Goal: Transaction & Acquisition: Purchase product/service

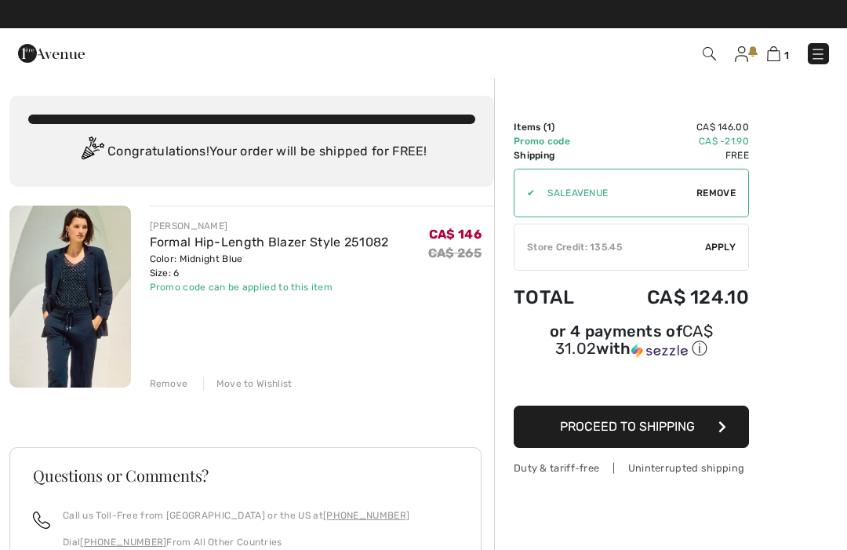
click at [725, 239] on div "✔ Store Credit: 135.45 Apply Remove" at bounding box center [631, 247] width 235 height 47
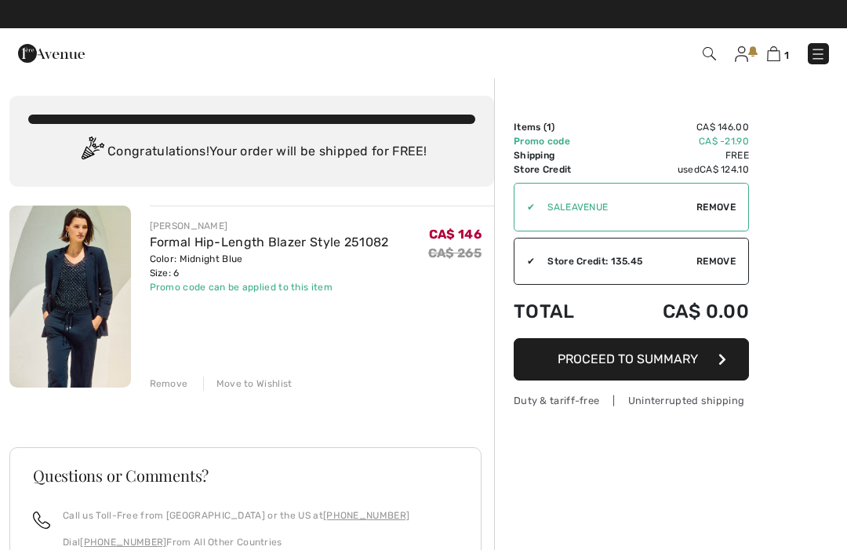
click at [723, 360] on icon "button" at bounding box center [722, 359] width 8 height 13
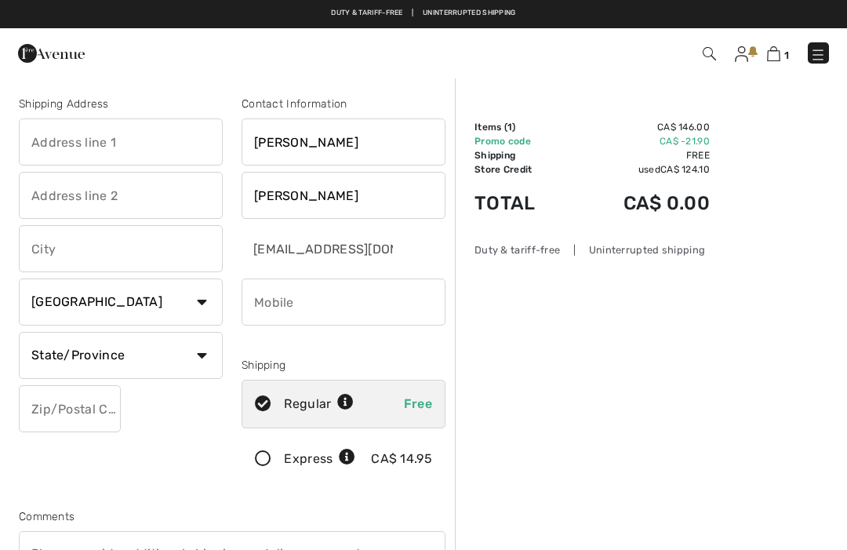
click at [160, 147] on input "text" at bounding box center [121, 141] width 204 height 47
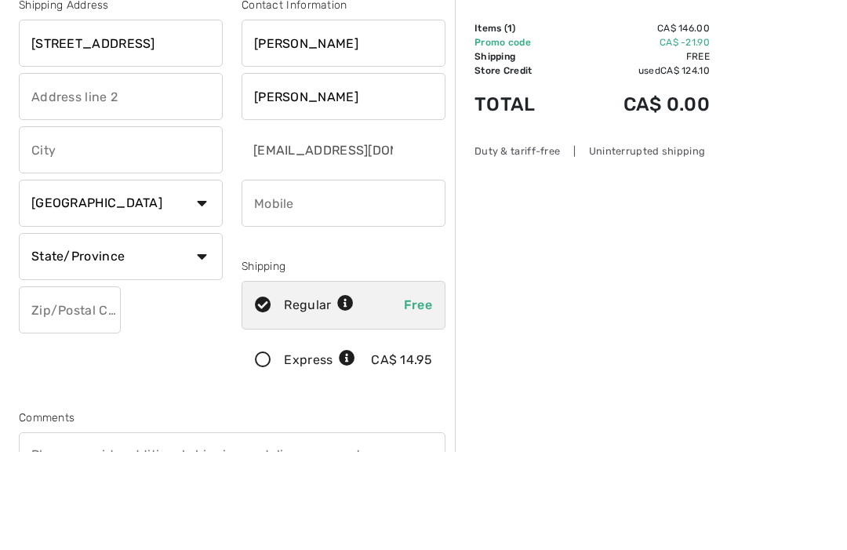
type input "[STREET_ADDRESS]"
click at [185, 225] on input "text" at bounding box center [121, 248] width 204 height 47
type input "St.Albert"
click at [200, 332] on select "State/Province Alberta British Columbia Manitoba New Brunswick Newfoundland and…" at bounding box center [121, 355] width 204 height 47
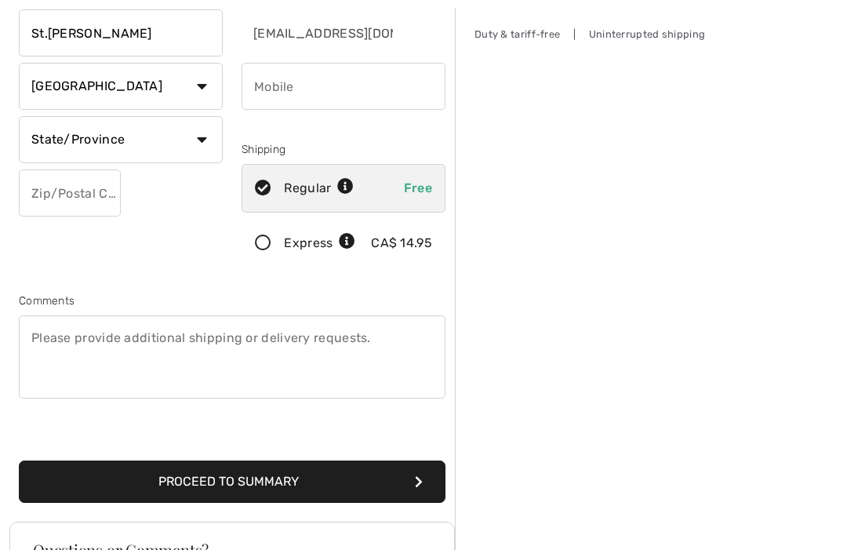
select select "AB"
click at [106, 192] on input "text" at bounding box center [70, 192] width 102 height 47
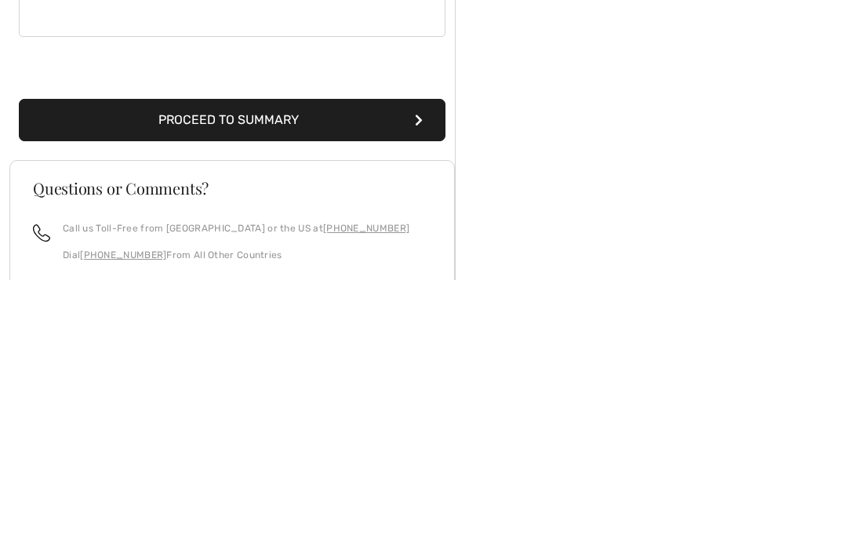
scroll to position [317, 0]
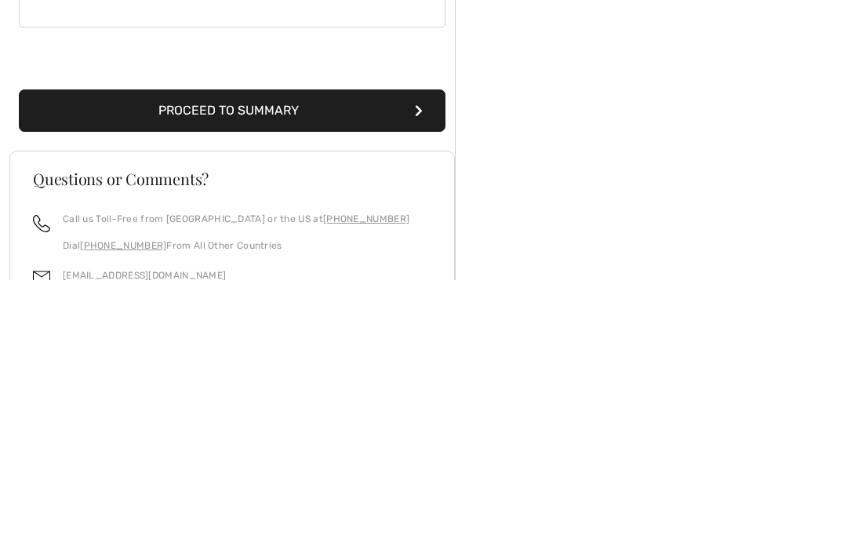
type input "T8N6E5"
click at [311, 359] on button "Proceed to Summary" at bounding box center [232, 380] width 427 height 42
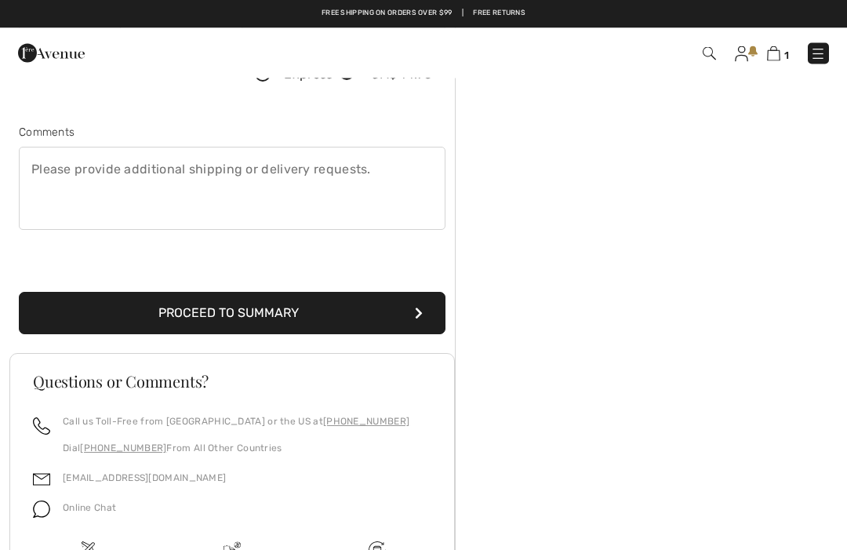
scroll to position [165, 0]
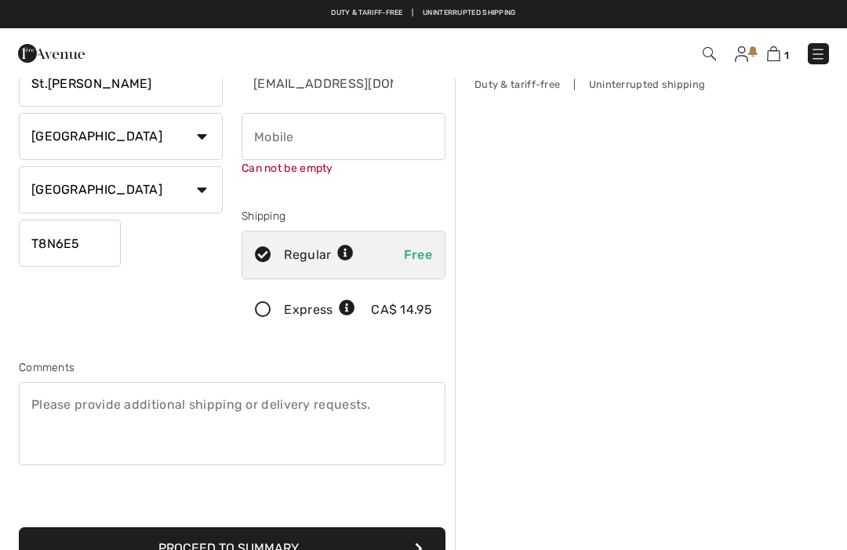
click at [398, 140] on input "phone" at bounding box center [344, 136] width 204 height 47
type input "5877788569"
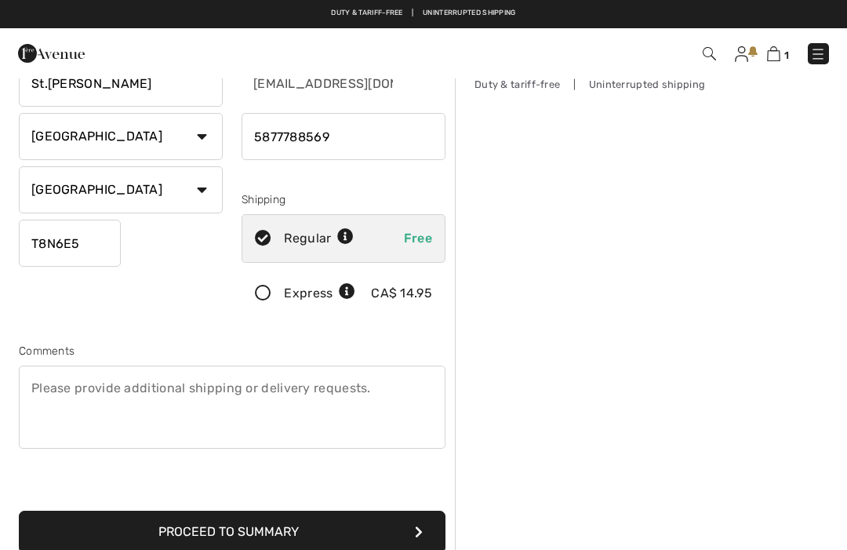
click at [291, 525] on button "Proceed to Summary" at bounding box center [232, 532] width 427 height 42
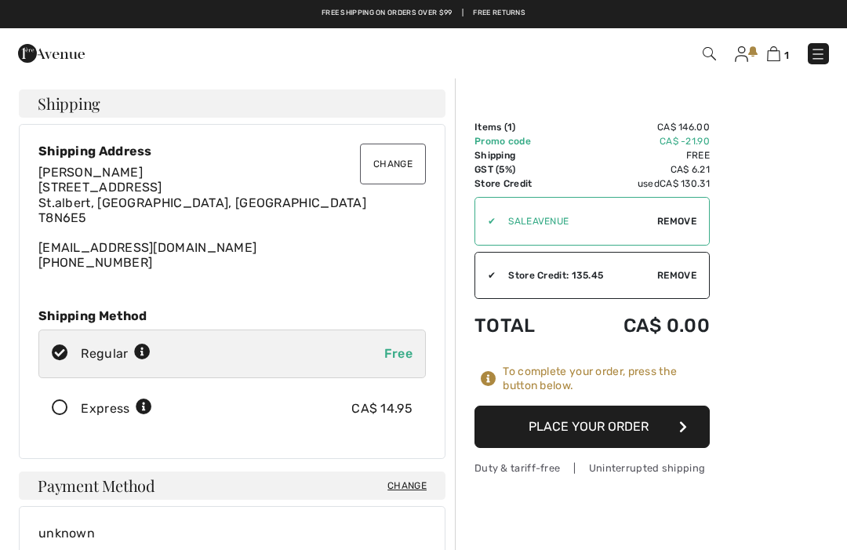
click at [631, 427] on button "Place Your Order" at bounding box center [592, 426] width 235 height 42
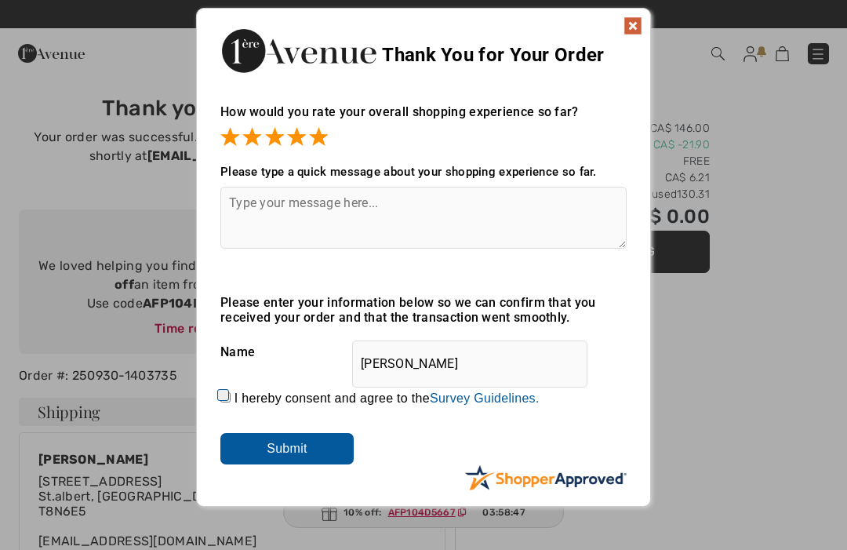
click at [308, 444] on input "Submit" at bounding box center [286, 448] width 133 height 31
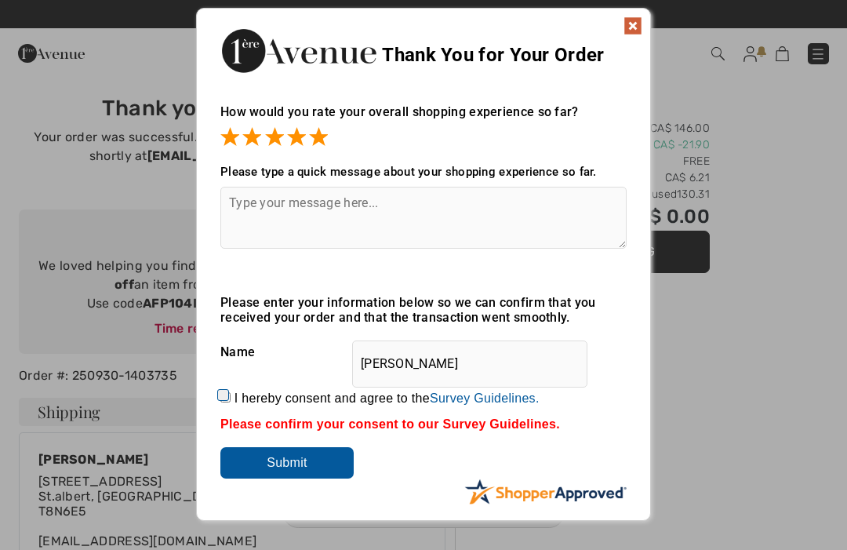
click at [227, 395] on input "I hereby consent and agree to the By submitting a review, you grant permission …" at bounding box center [225, 397] width 10 height 10
checkbox input "true"
click at [321, 462] on input "Submit" at bounding box center [286, 462] width 133 height 31
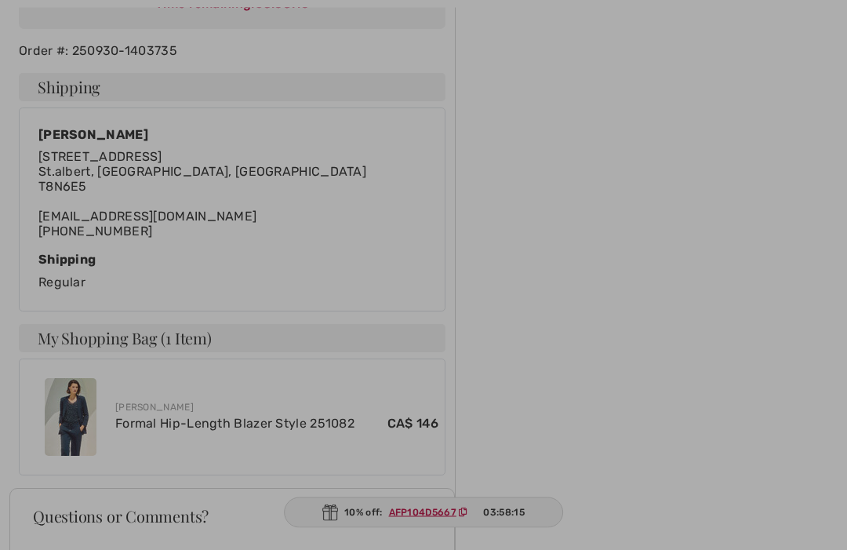
scroll to position [328, 0]
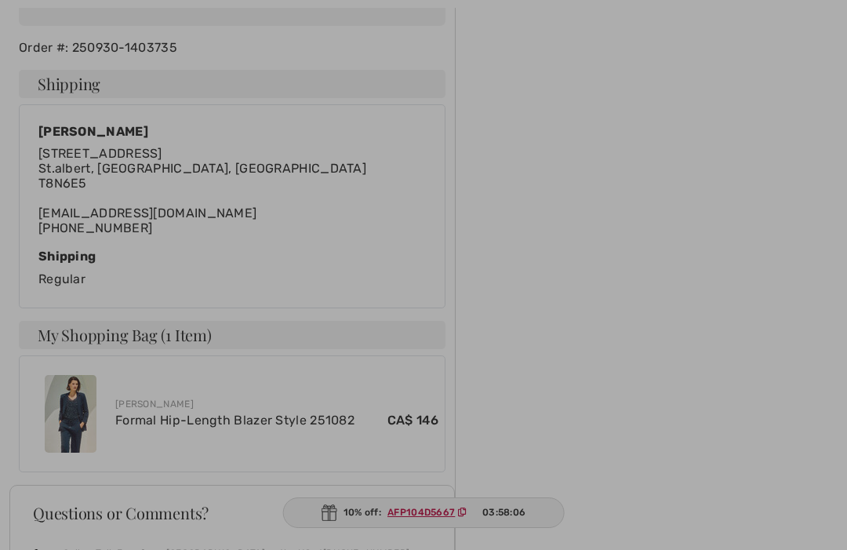
click at [76, 410] on div at bounding box center [423, 275] width 847 height 550
click at [78, 409] on div at bounding box center [423, 275] width 847 height 550
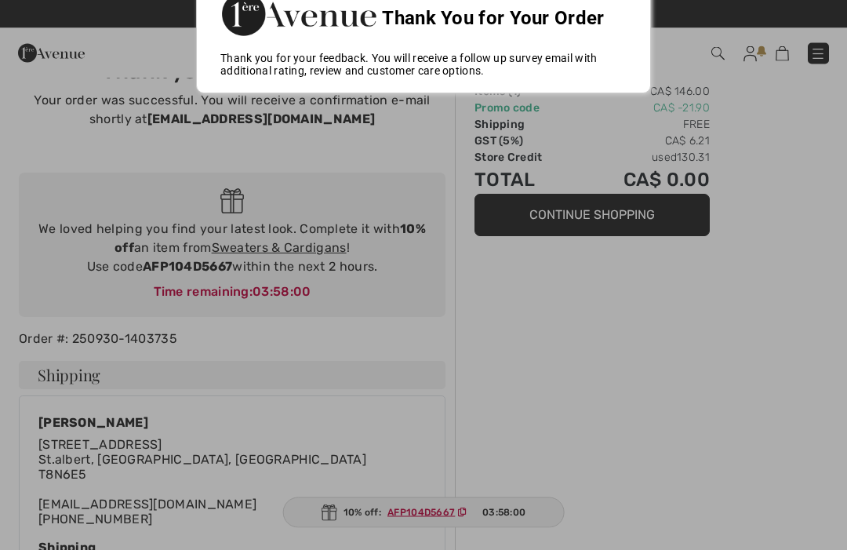
scroll to position [0, 0]
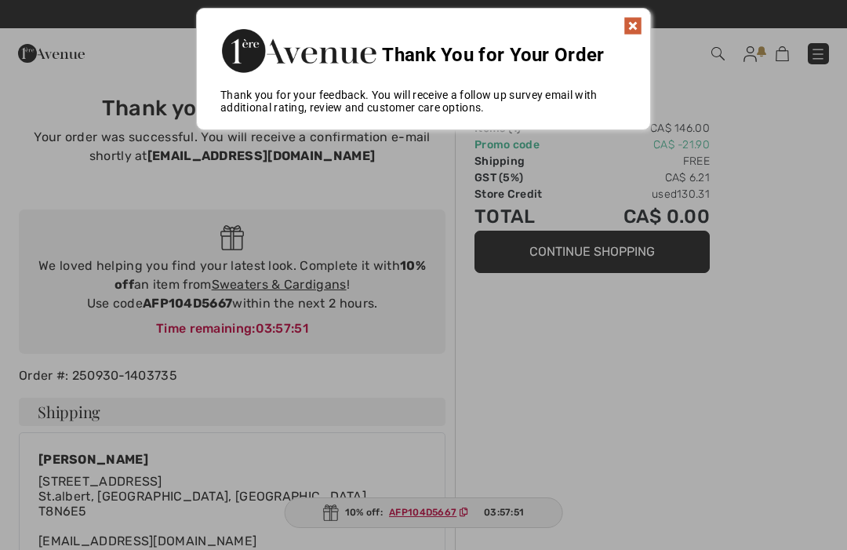
click at [631, 20] on img at bounding box center [633, 25] width 19 height 19
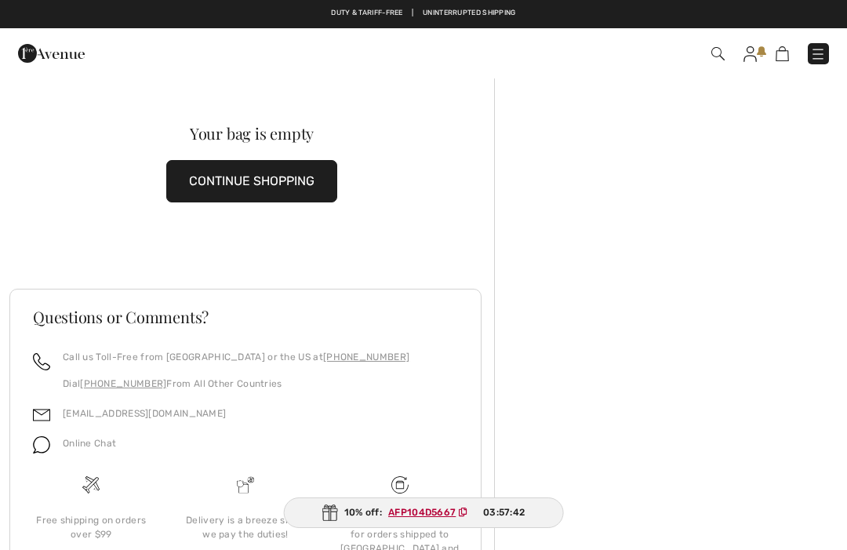
click at [748, 50] on img at bounding box center [750, 54] width 13 height 16
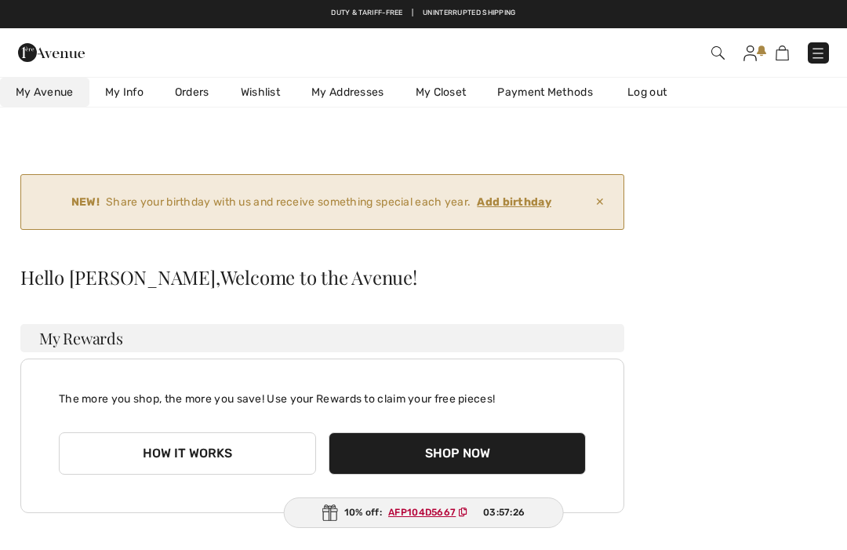
click at [653, 88] on link "Log out" at bounding box center [655, 92] width 86 height 29
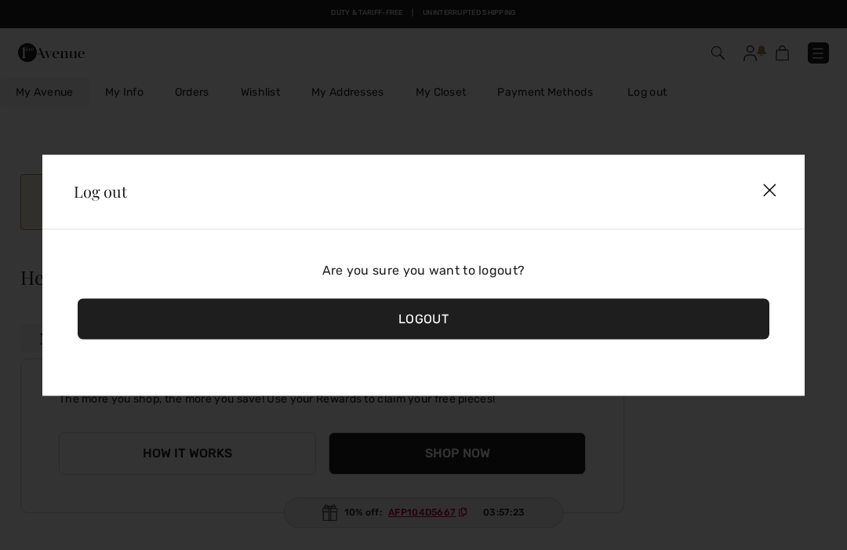
click at [435, 311] on div "Logout" at bounding box center [424, 318] width 692 height 41
